Goal: Information Seeking & Learning: Check status

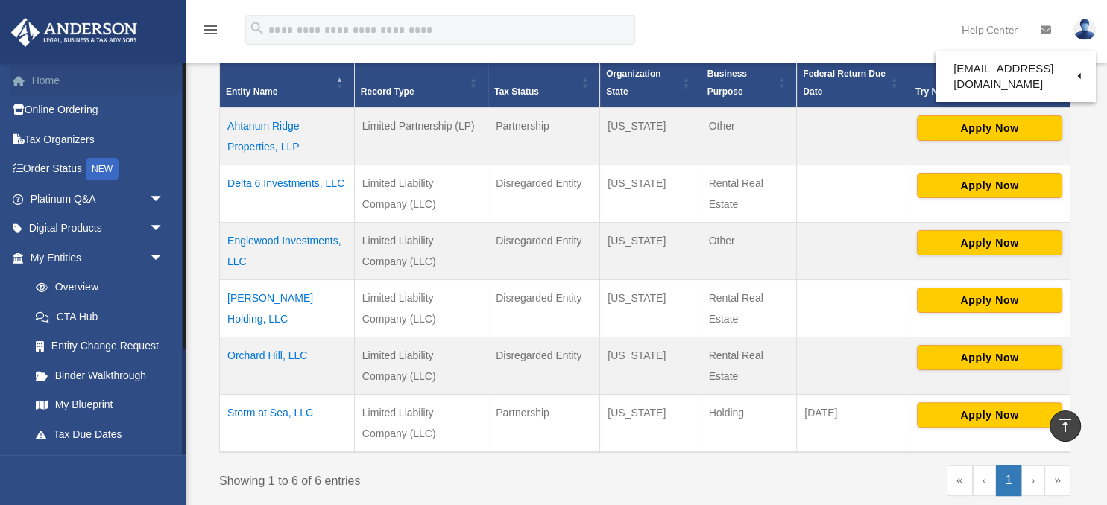
click at [48, 80] on link "Home" at bounding box center [98, 81] width 176 height 30
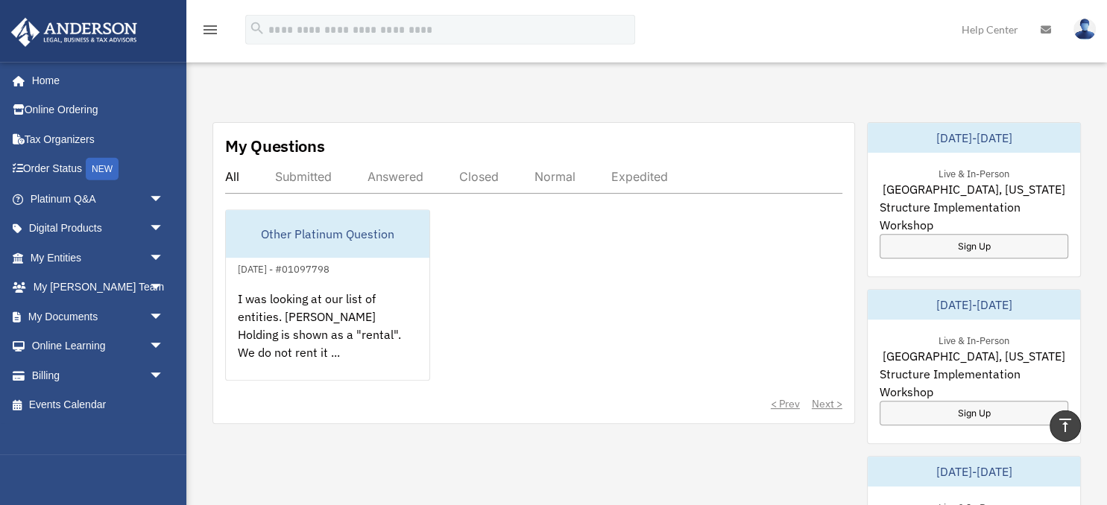
scroll to position [551, 0]
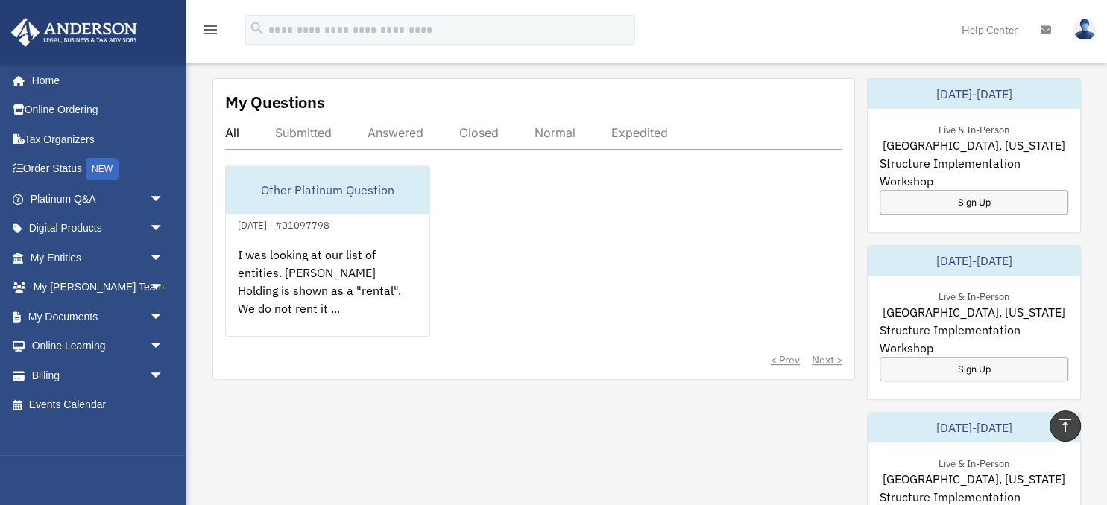
click at [398, 130] on div "Answered" at bounding box center [395, 132] width 56 height 15
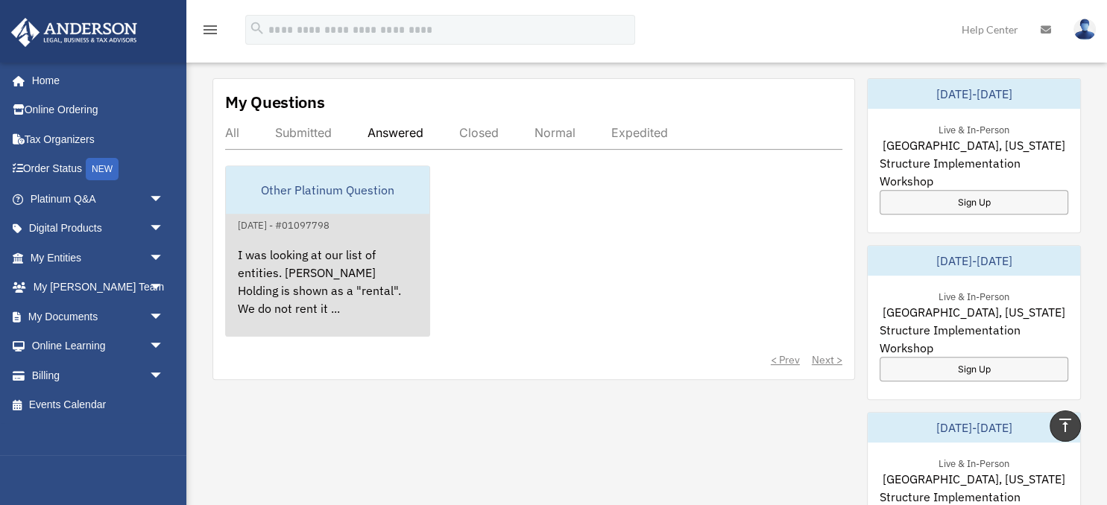
click at [288, 262] on div "I was looking at our list of entities. [PERSON_NAME] Holding is shown as a "ren…" at bounding box center [327, 292] width 203 height 116
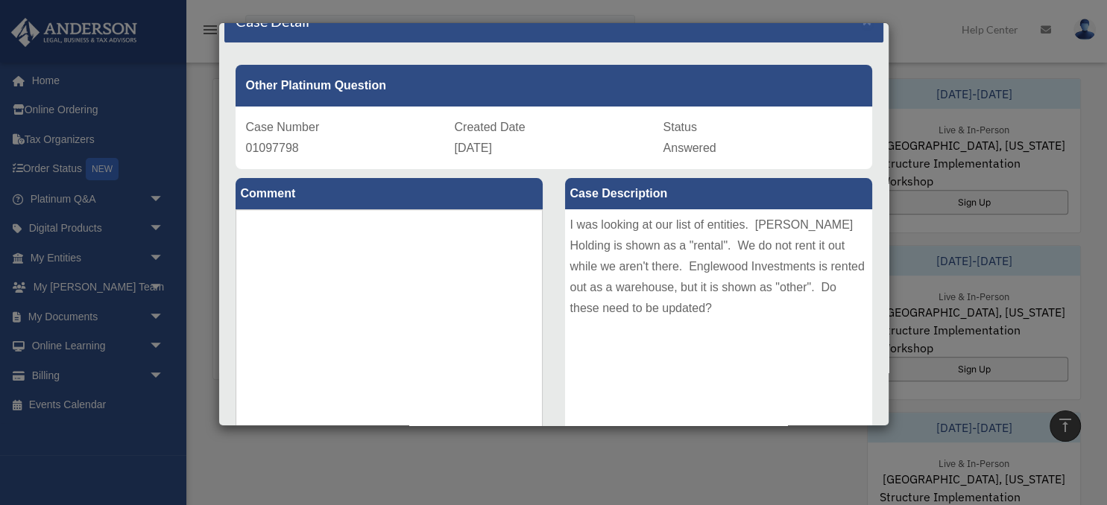
scroll to position [0, 0]
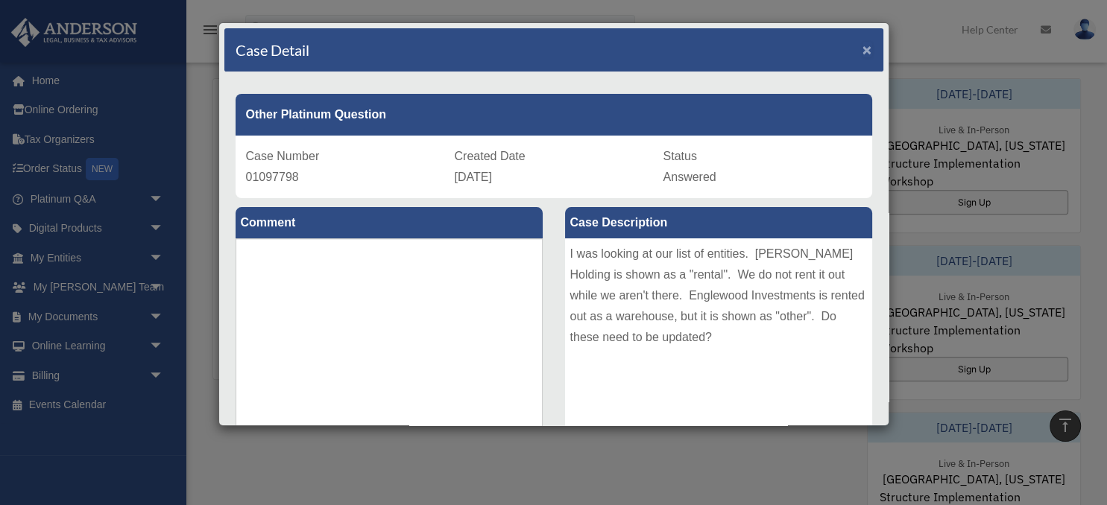
click at [866, 49] on span "×" at bounding box center [867, 49] width 10 height 17
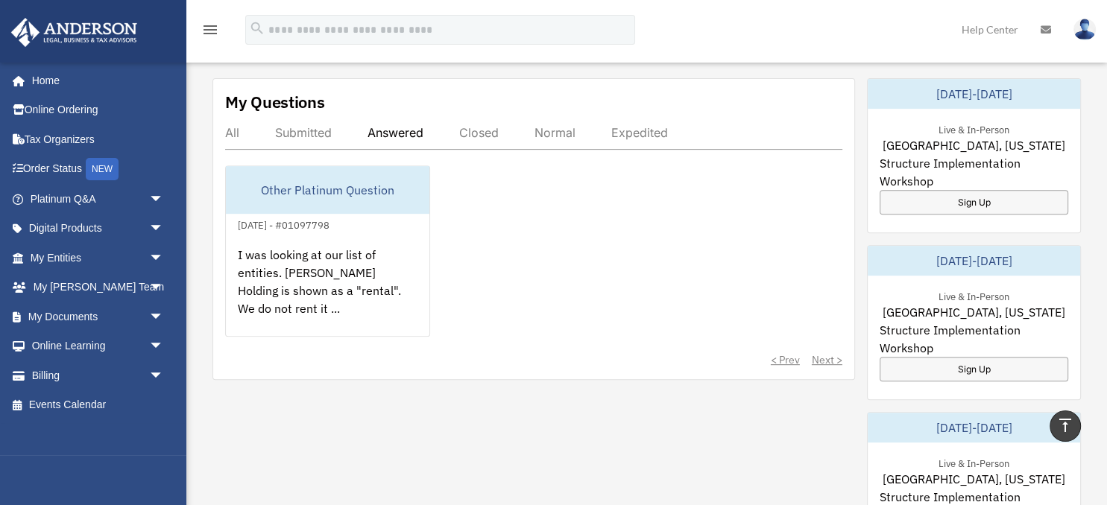
click at [307, 131] on div "Submitted" at bounding box center [303, 132] width 57 height 15
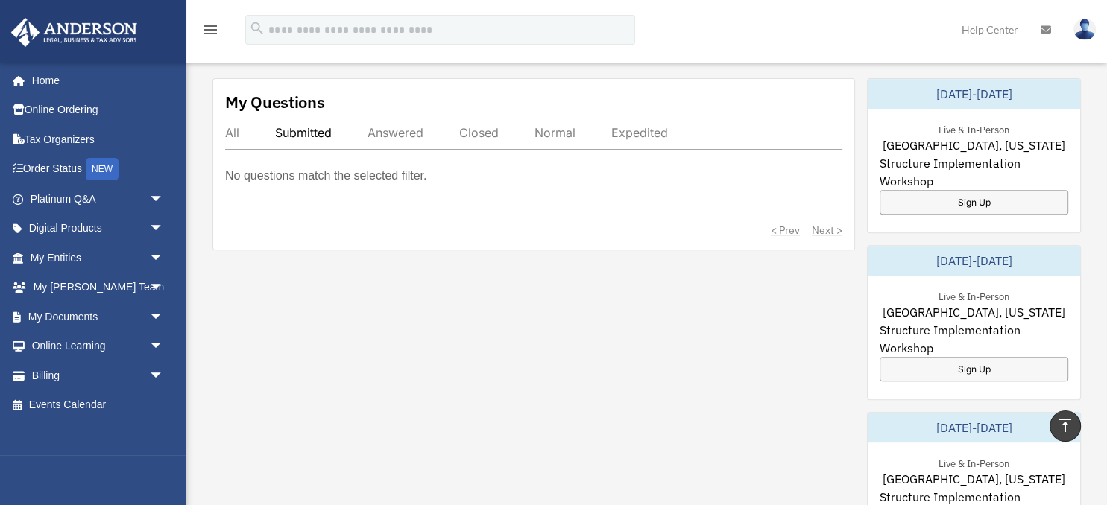
click at [227, 133] on div "All" at bounding box center [232, 132] width 14 height 15
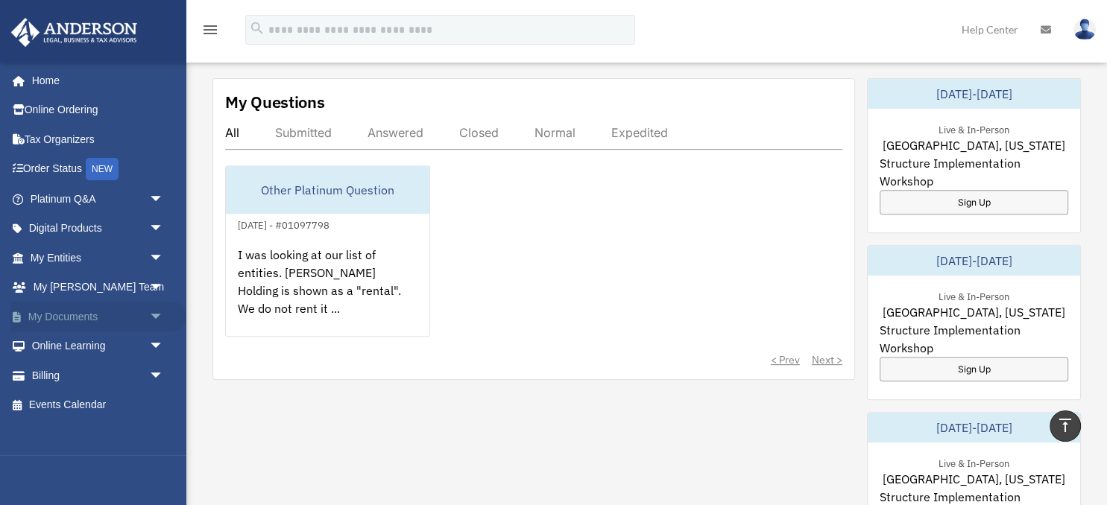
click at [156, 314] on span "arrow_drop_down" at bounding box center [164, 317] width 30 height 31
